Goal: Task Accomplishment & Management: Use online tool/utility

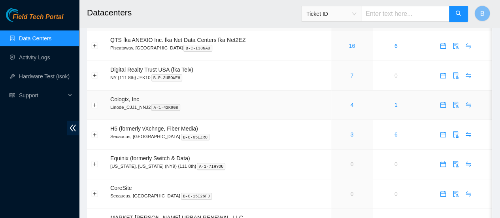
scroll to position [23, 0]
click at [352, 136] on link "3" at bounding box center [351, 133] width 3 height 6
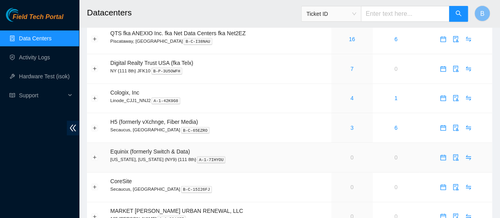
scroll to position [29, 0]
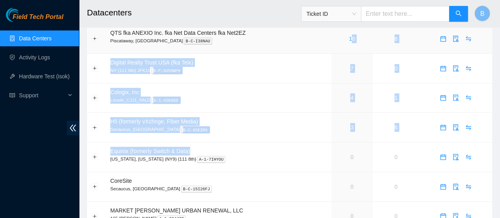
drag, startPoint x: 299, startPoint y: 150, endPoint x: 351, endPoint y: 37, distance: 124.0
click at [351, 37] on tbody "QTS fka ANEXIO Inc. fka Net Data Centers fka Net2EZ Piscataway, NJ B-C-I38NAU 1…" at bounding box center [289, 157] width 405 height 266
click at [351, 37] on link "16" at bounding box center [352, 39] width 6 height 6
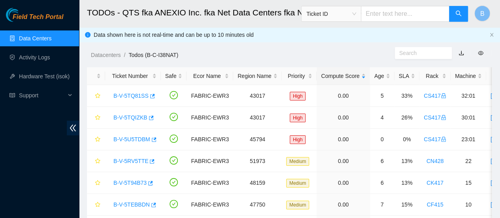
click at [27, 35] on link "Data Centers" at bounding box center [35, 38] width 32 height 6
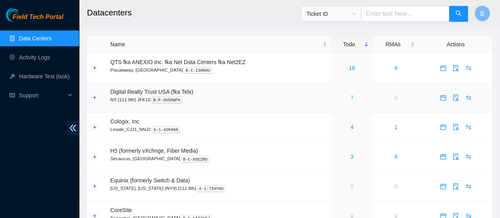
click at [350, 98] on link "7" at bounding box center [351, 97] width 3 height 6
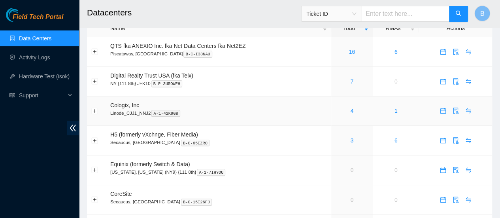
scroll to position [17, 0]
click at [350, 110] on link "4" at bounding box center [351, 110] width 3 height 6
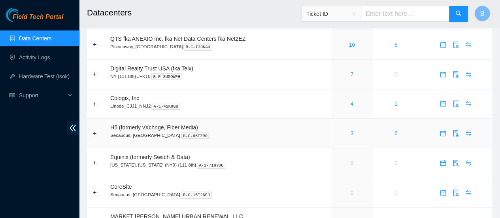
scroll to position [25, 0]
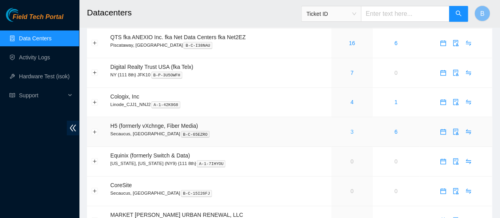
click at [350, 132] on link "3" at bounding box center [351, 131] width 3 height 6
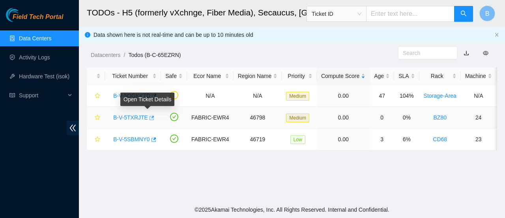
click at [148, 118] on icon "button" at bounding box center [151, 118] width 6 height 6
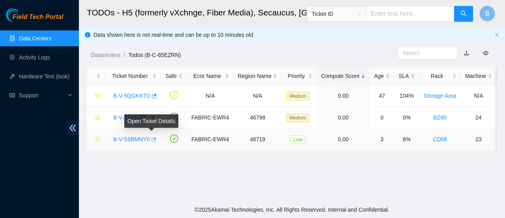
click at [152, 139] on icon "button" at bounding box center [154, 139] width 5 height 4
click at [39, 40] on link "Data Centers" at bounding box center [35, 38] width 32 height 6
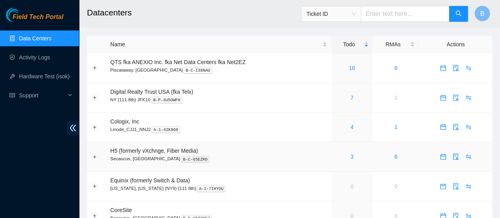
click at [353, 155] on div "3" at bounding box center [351, 156] width 33 height 9
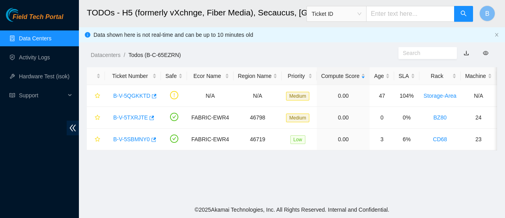
click at [24, 38] on link "Data Centers" at bounding box center [35, 38] width 32 height 6
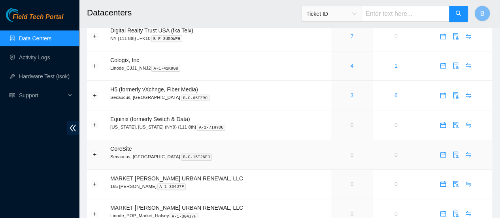
scroll to position [53, 0]
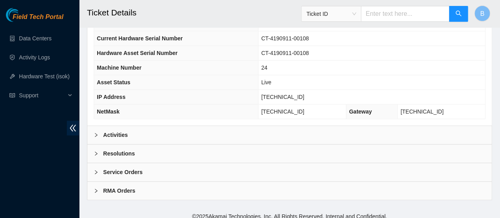
scroll to position [312, 0]
click at [105, 139] on b "Activities" at bounding box center [115, 134] width 24 height 9
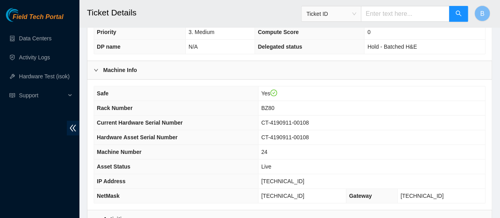
scroll to position [227, 0]
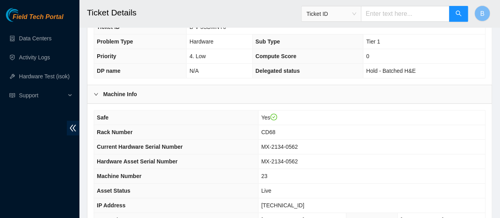
scroll to position [323, 0]
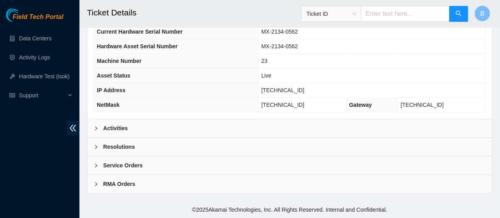
click at [117, 128] on b "Activities" at bounding box center [115, 128] width 24 height 9
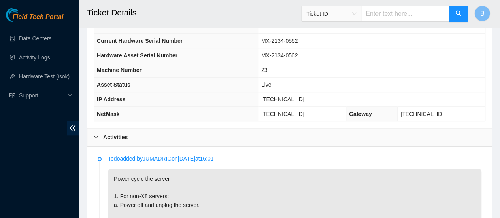
scroll to position [308, 0]
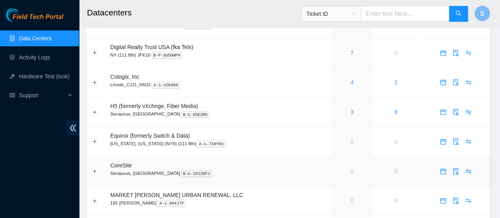
scroll to position [45, 0]
